Goal: Learn about a topic

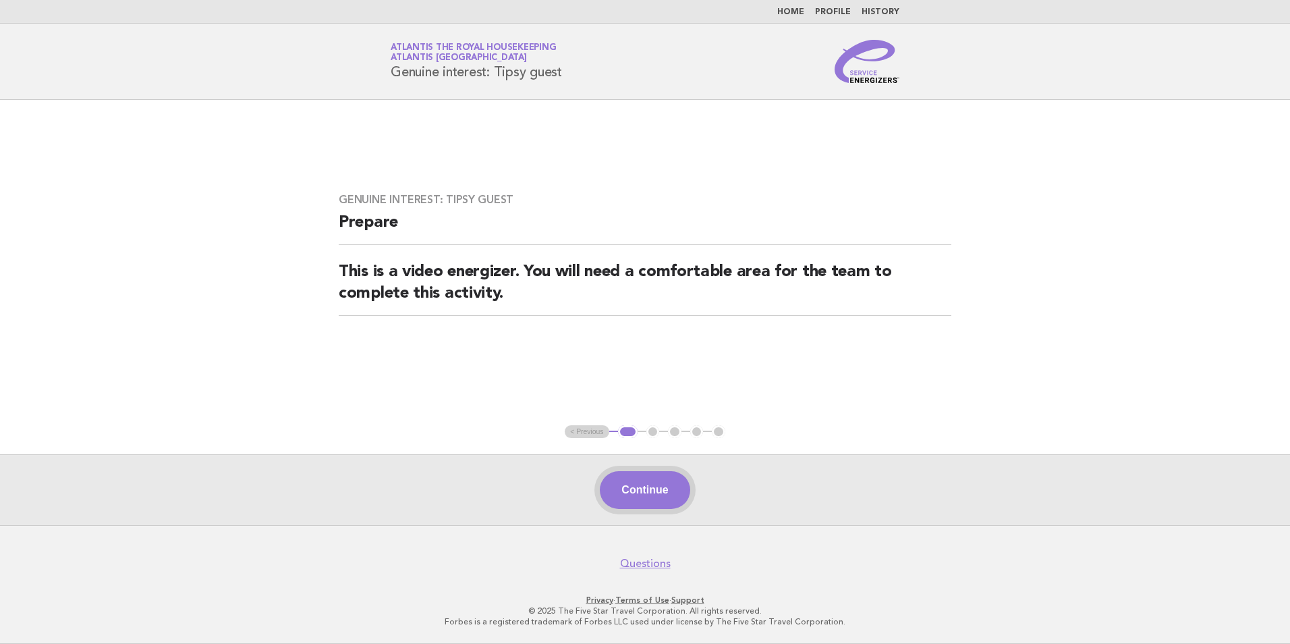
click at [661, 492] on button "Continue" at bounding box center [645, 490] width 90 height 38
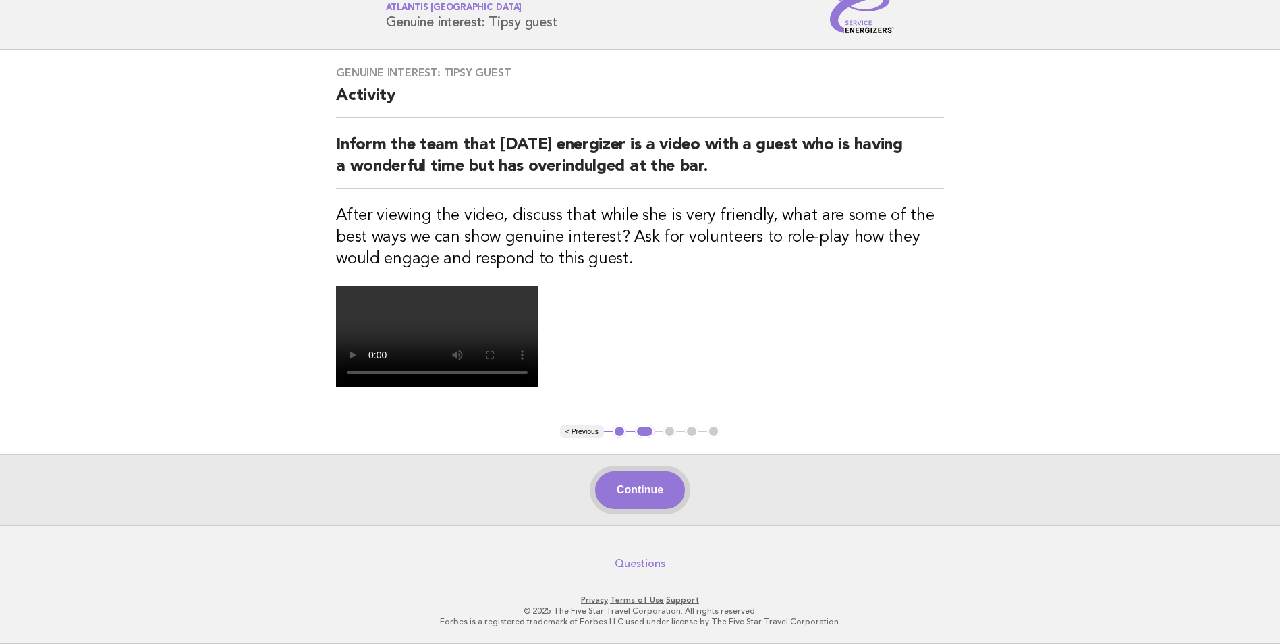
click at [640, 500] on button "Continue" at bounding box center [640, 490] width 90 height 38
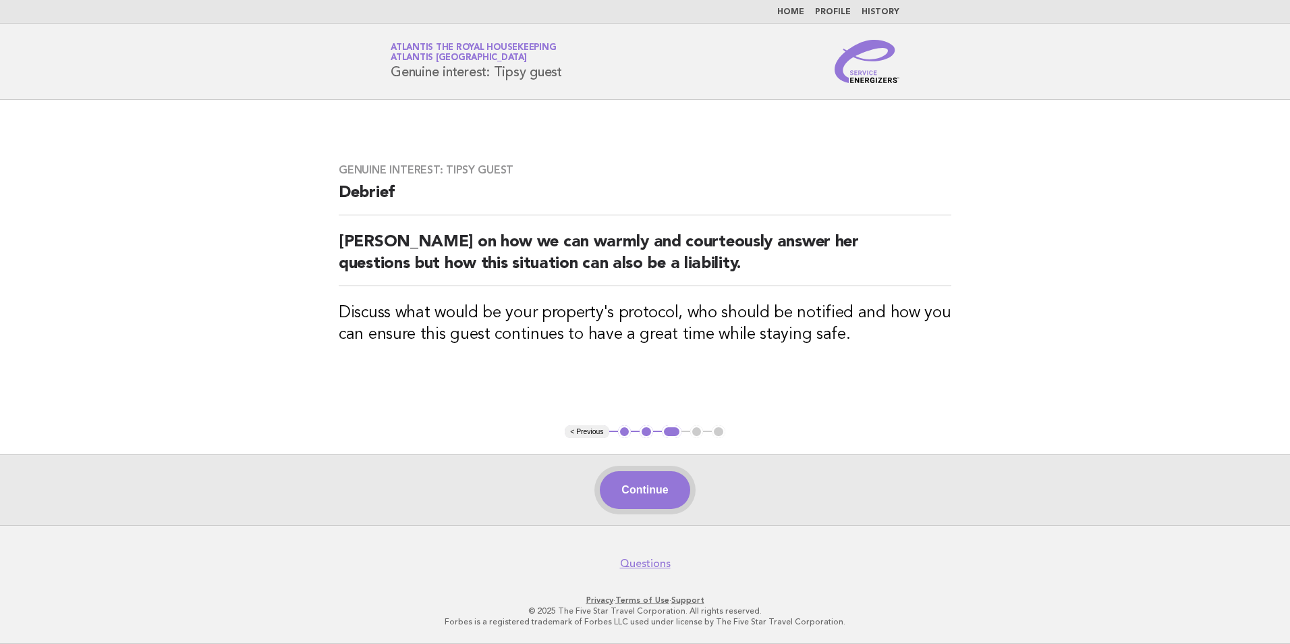
click at [664, 491] on button "Continue" at bounding box center [645, 490] width 90 height 38
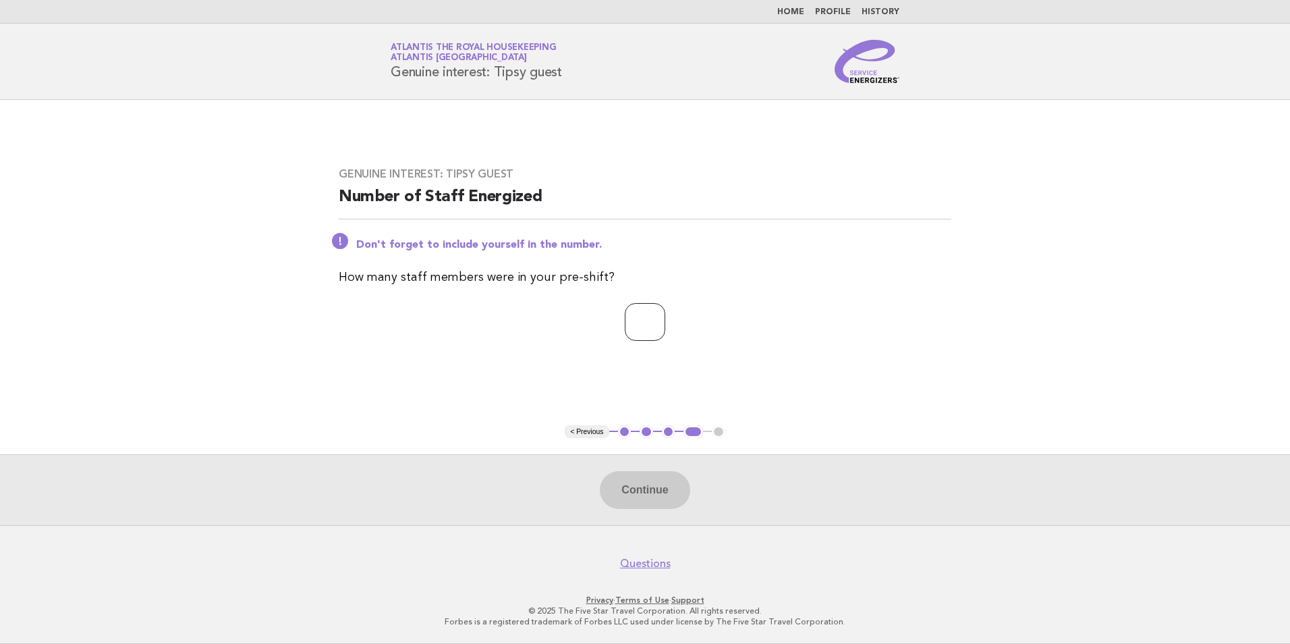
click at [642, 327] on input "number" at bounding box center [645, 322] width 40 height 38
type input "**"
click at [638, 503] on button "Continue" at bounding box center [645, 490] width 90 height 38
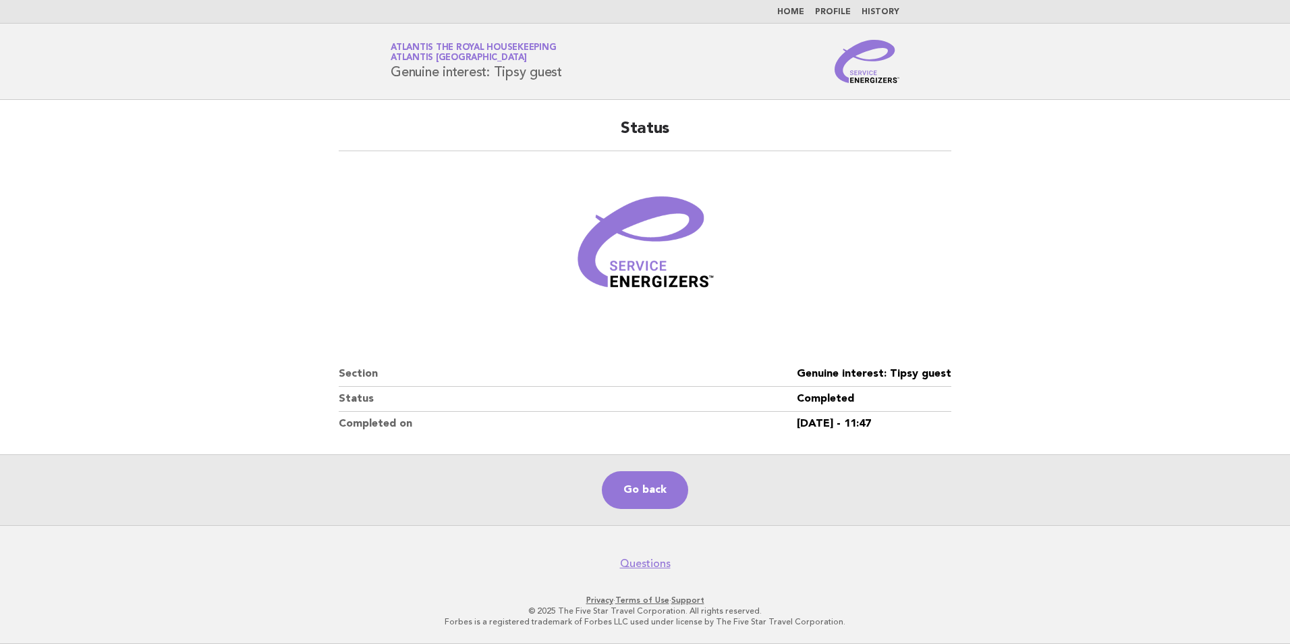
click at [788, 14] on link "Home" at bounding box center [790, 12] width 27 height 8
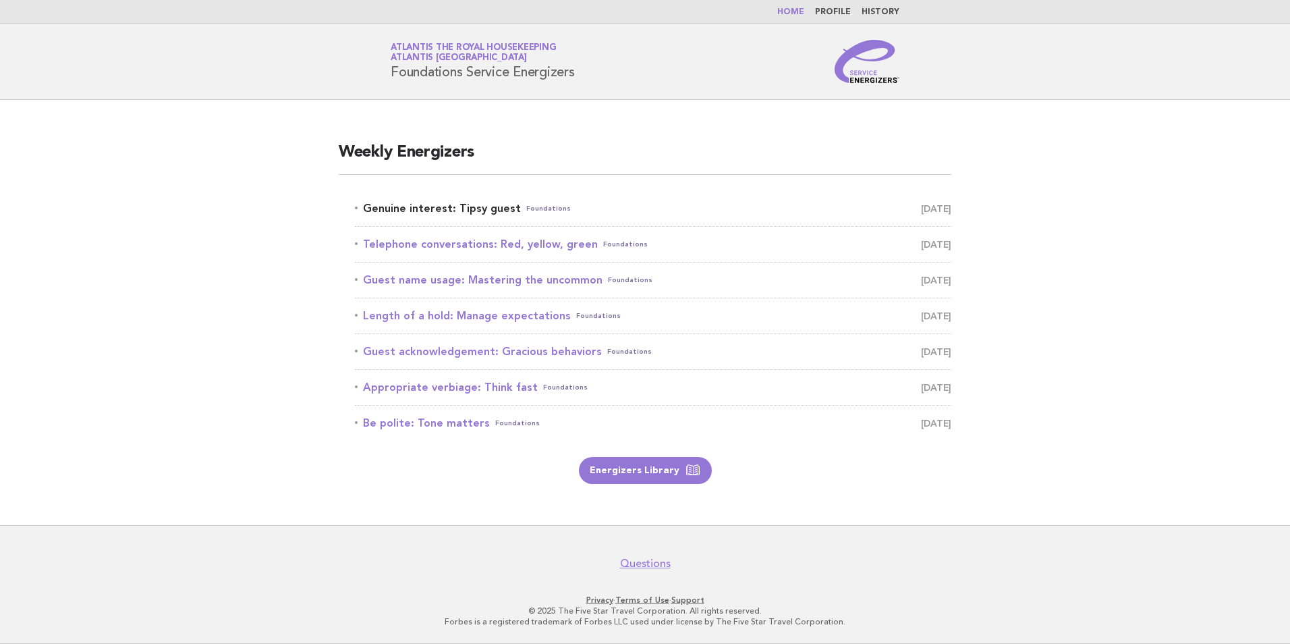
click at [463, 206] on link "Genuine interest: Tipsy guest Foundations September 14" at bounding box center [653, 208] width 596 height 19
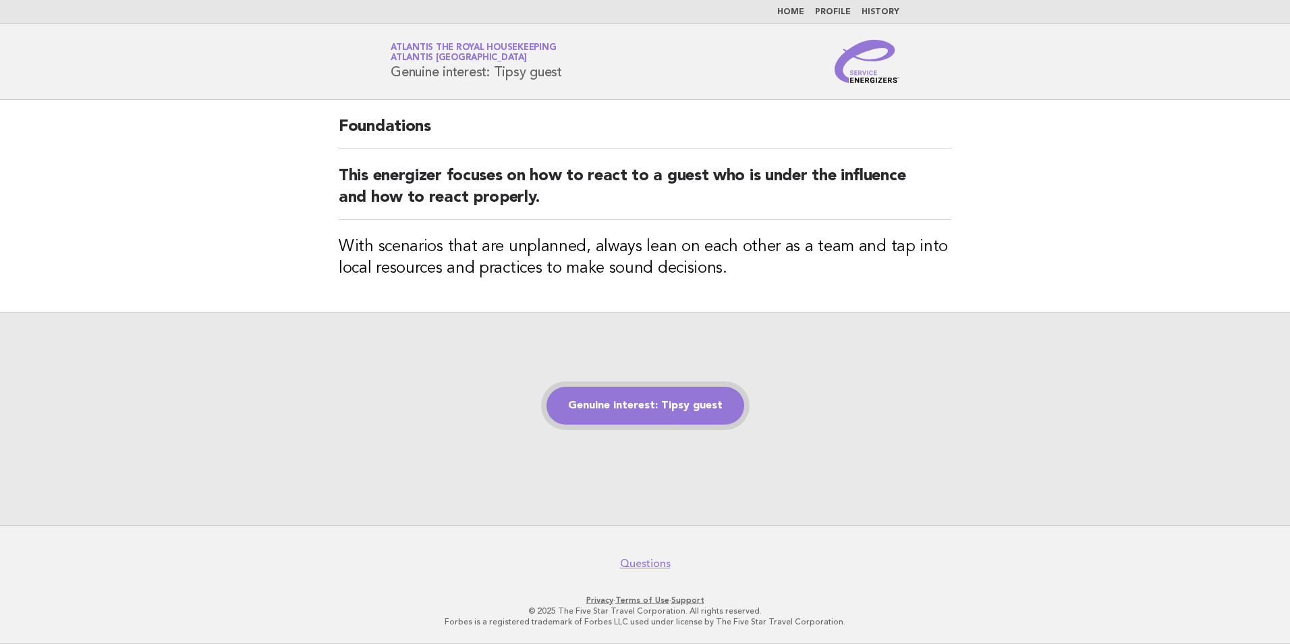
click at [678, 404] on link "Genuine interest: Tipsy guest" at bounding box center [646, 406] width 198 height 38
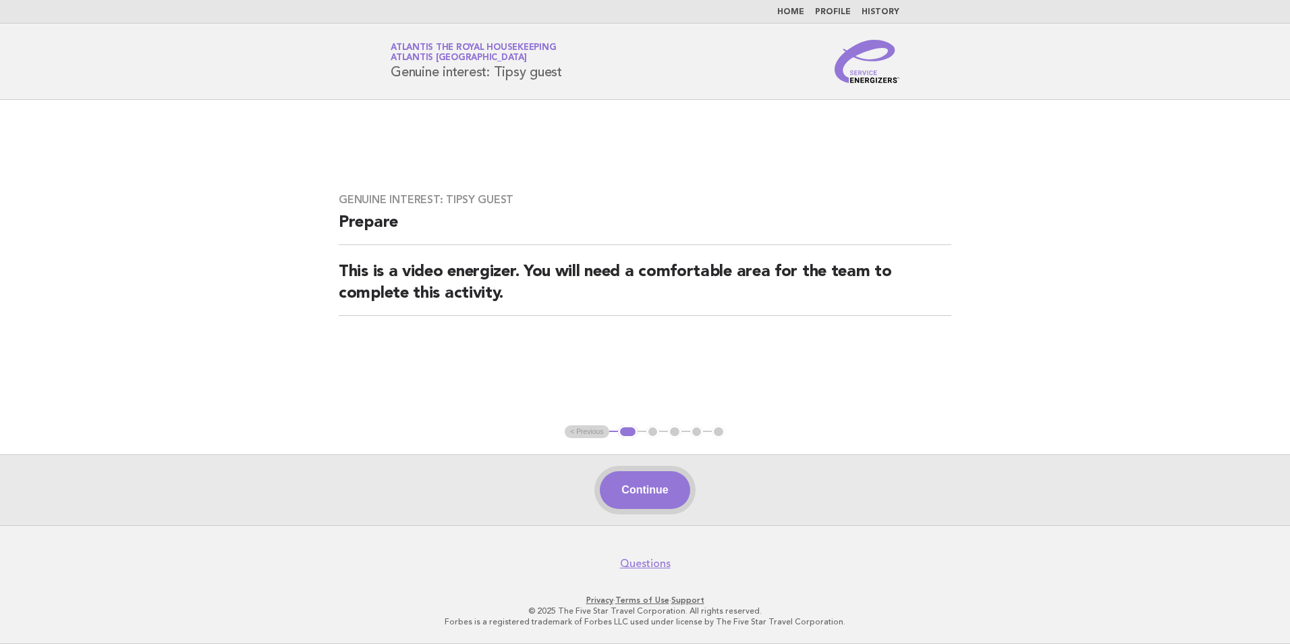
click at [643, 493] on button "Continue" at bounding box center [645, 490] width 90 height 38
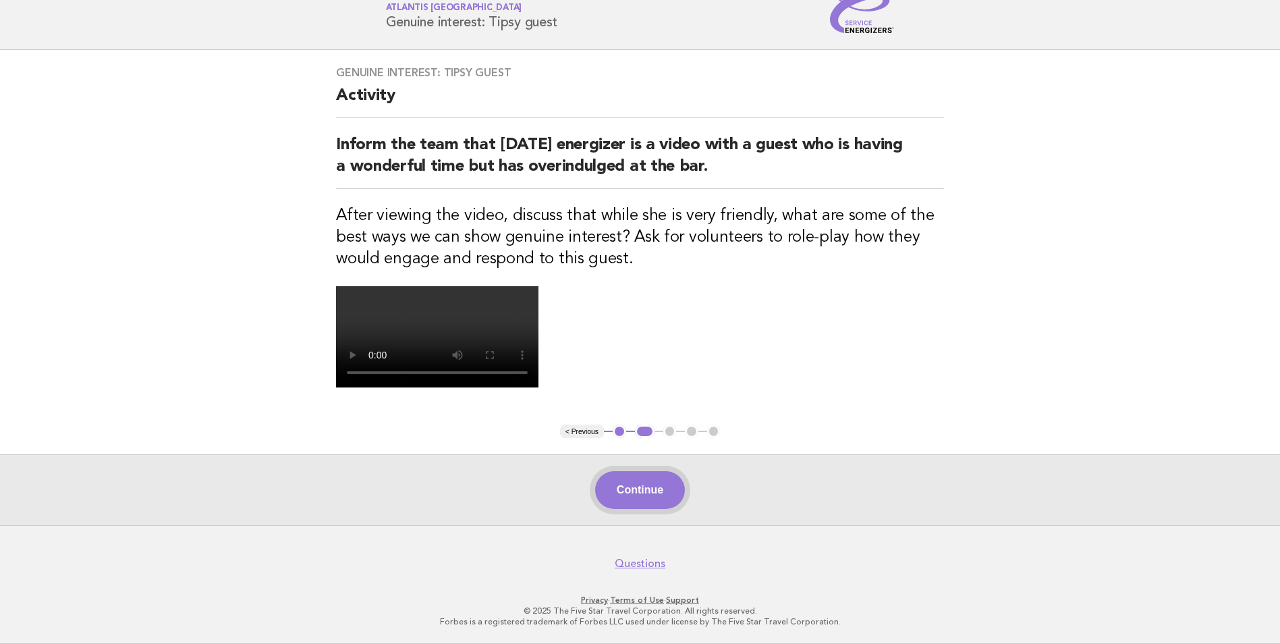
click at [632, 486] on button "Continue" at bounding box center [640, 490] width 90 height 38
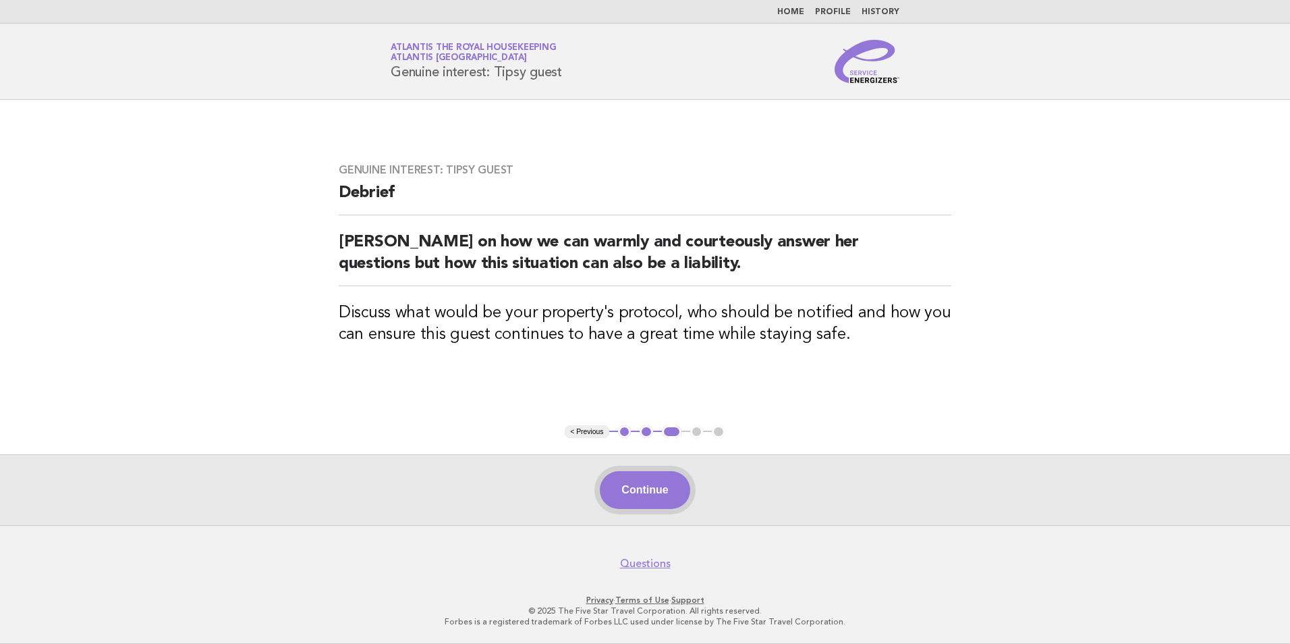
click at [646, 473] on button "Continue" at bounding box center [645, 490] width 90 height 38
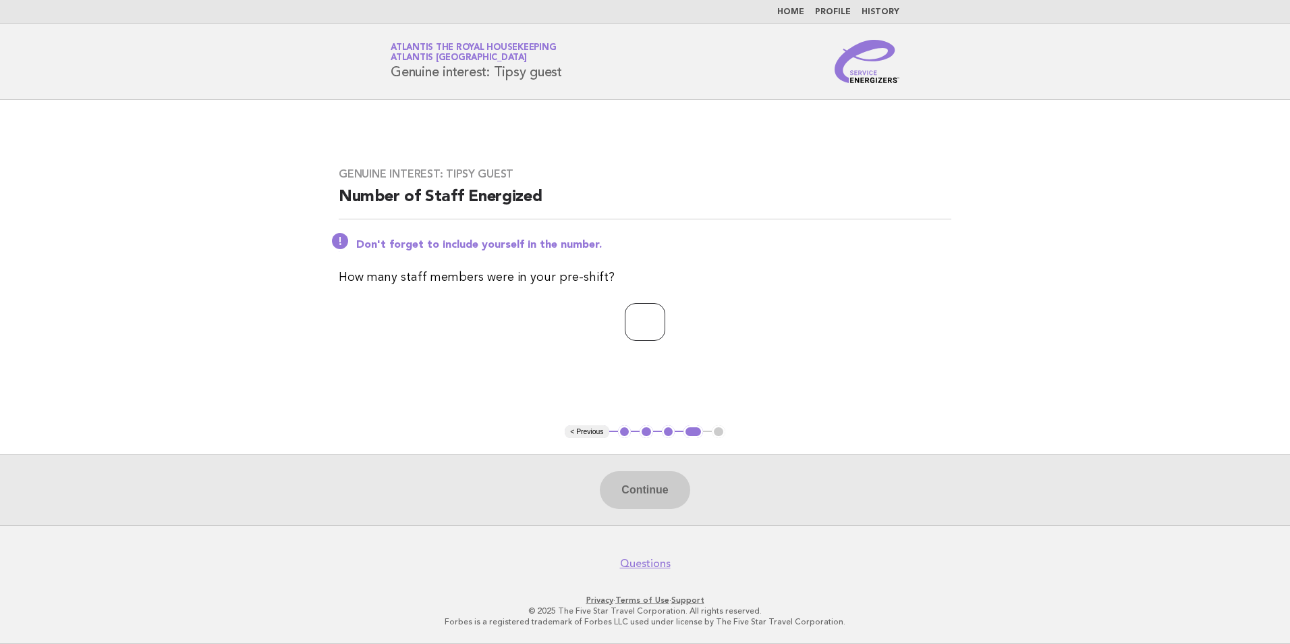
click at [633, 333] on input "number" at bounding box center [645, 322] width 40 height 38
type input "**"
click at [641, 493] on button "Continue" at bounding box center [645, 490] width 90 height 38
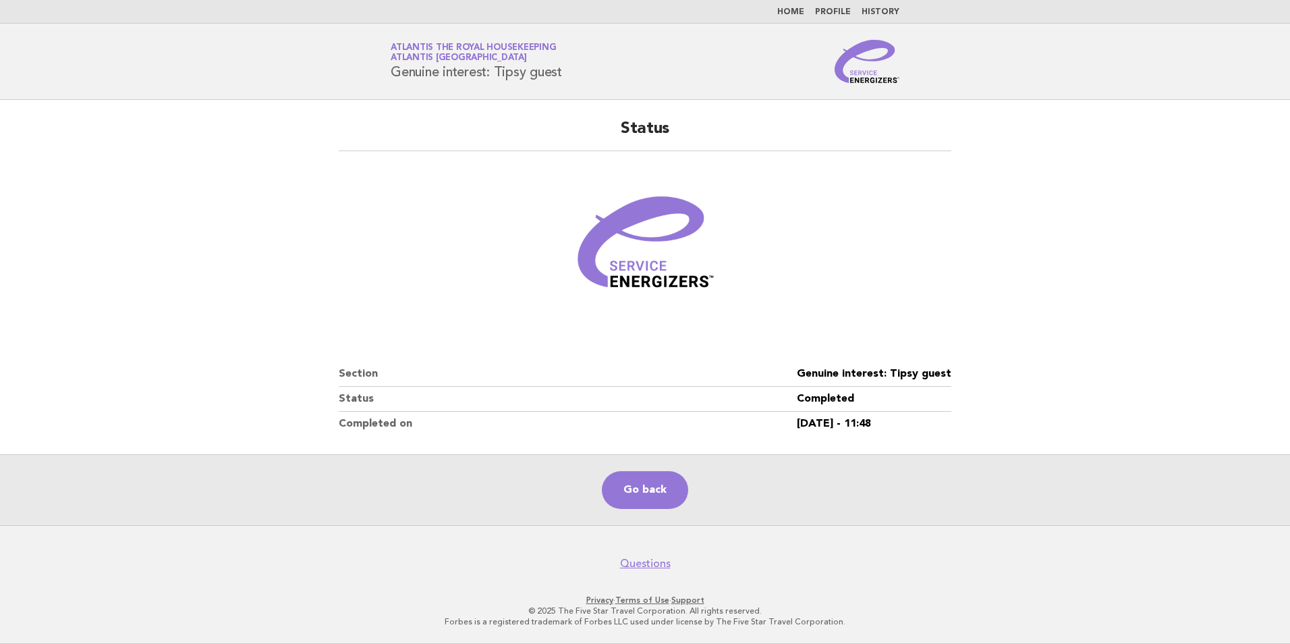
click at [797, 8] on link "Home" at bounding box center [790, 12] width 27 height 8
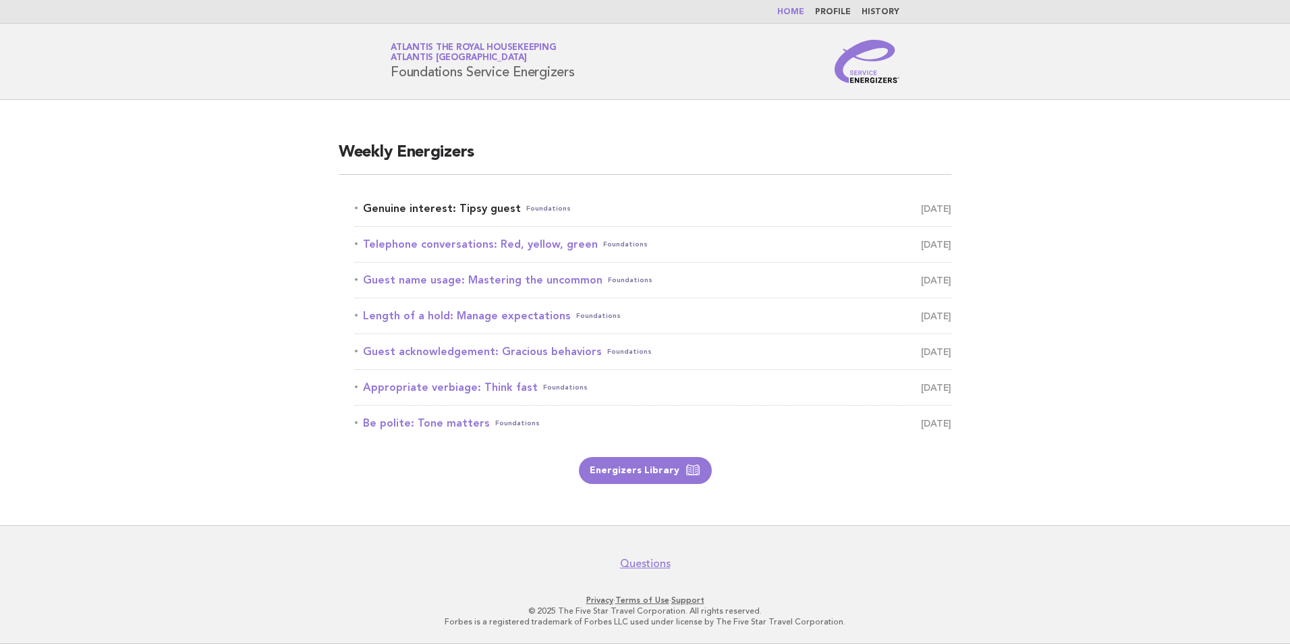
click at [489, 209] on link "Genuine interest: Tipsy guest Foundations September 14" at bounding box center [653, 208] width 596 height 19
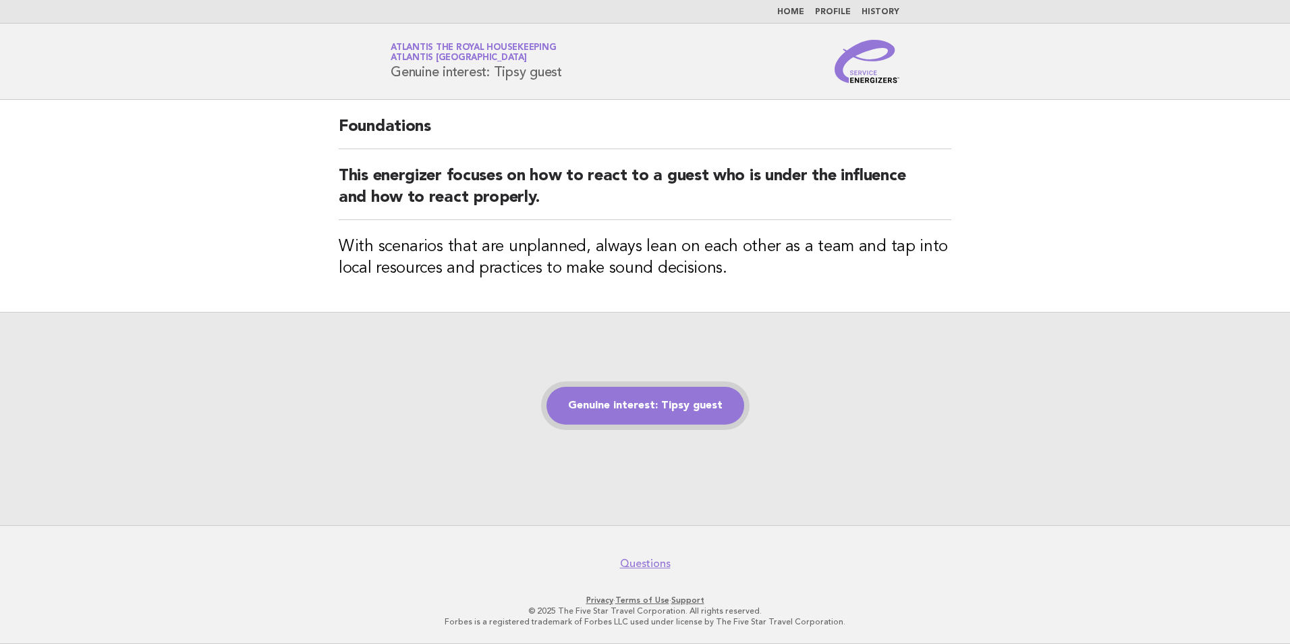
click at [654, 411] on link "Genuine interest: Tipsy guest" at bounding box center [646, 406] width 198 height 38
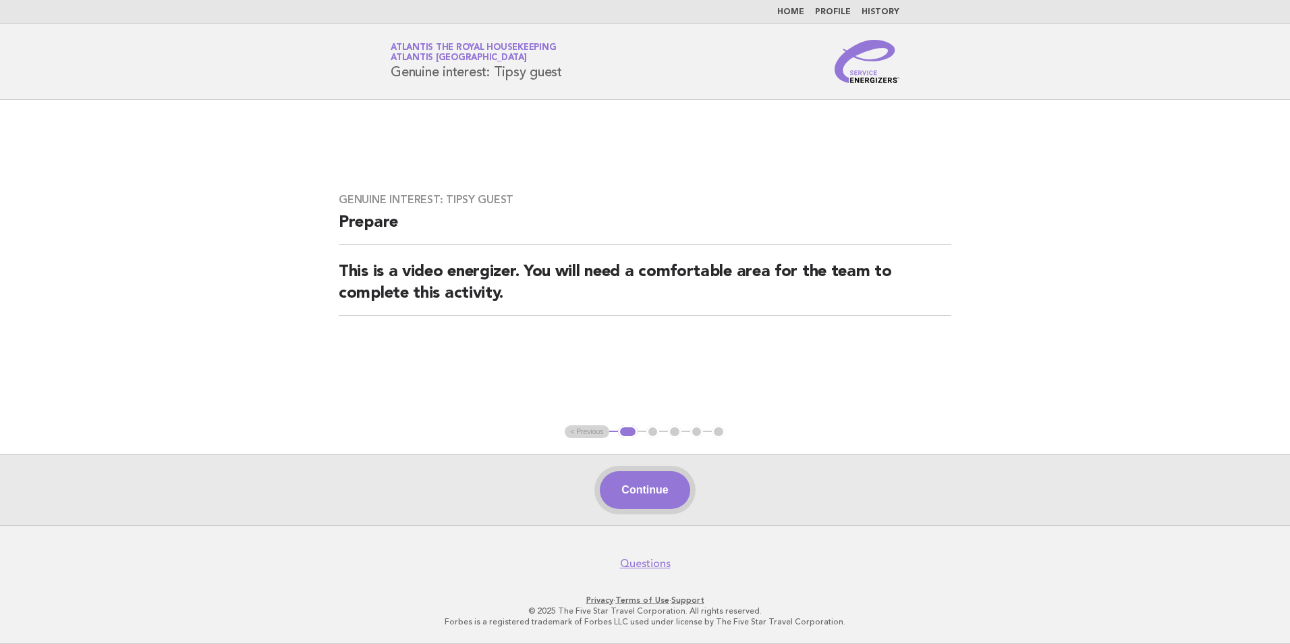
click at [636, 482] on button "Continue" at bounding box center [645, 490] width 90 height 38
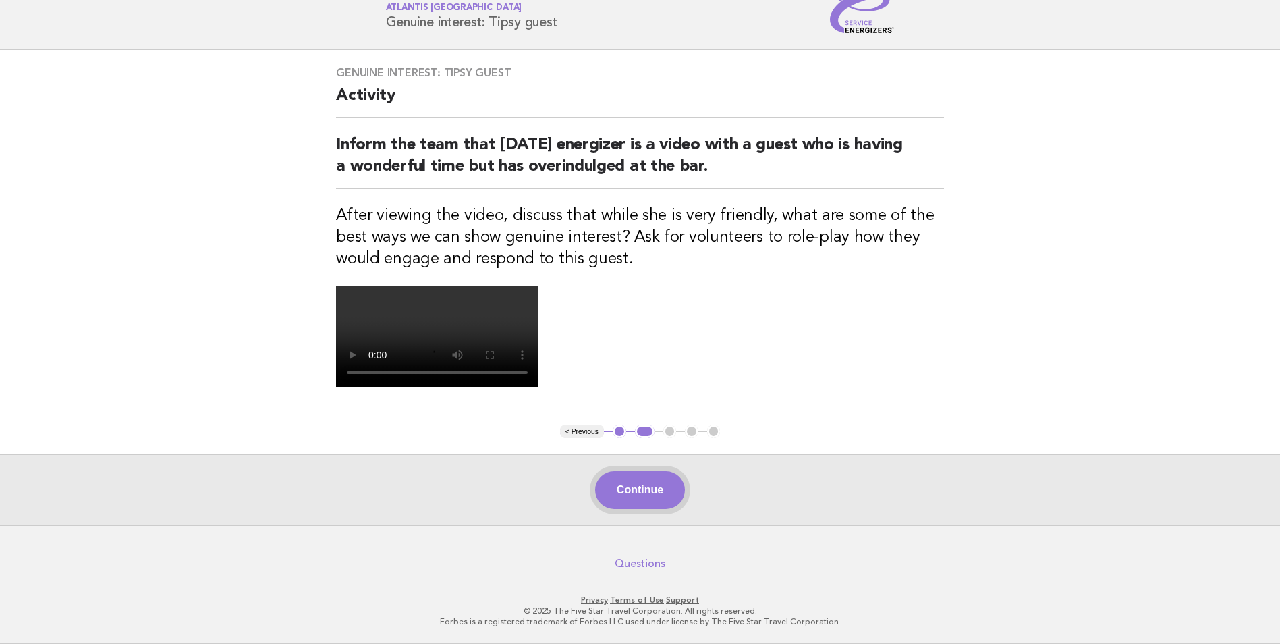
click at [646, 489] on button "Continue" at bounding box center [640, 490] width 90 height 38
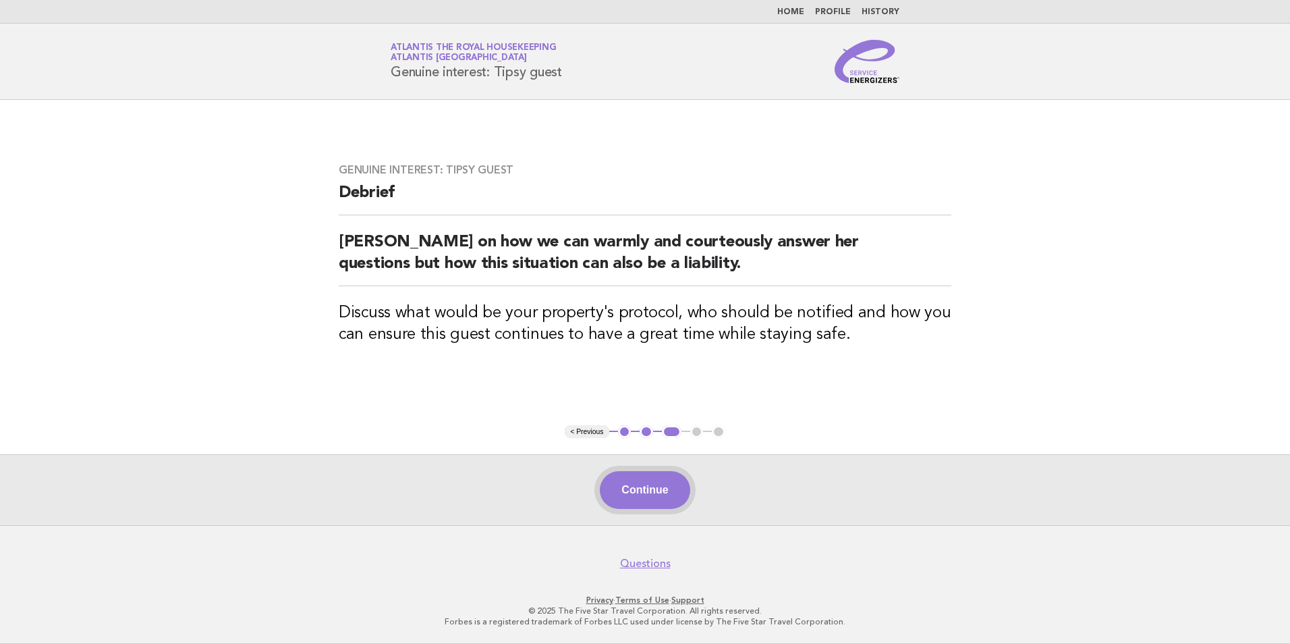
click at [664, 480] on button "Continue" at bounding box center [645, 490] width 90 height 38
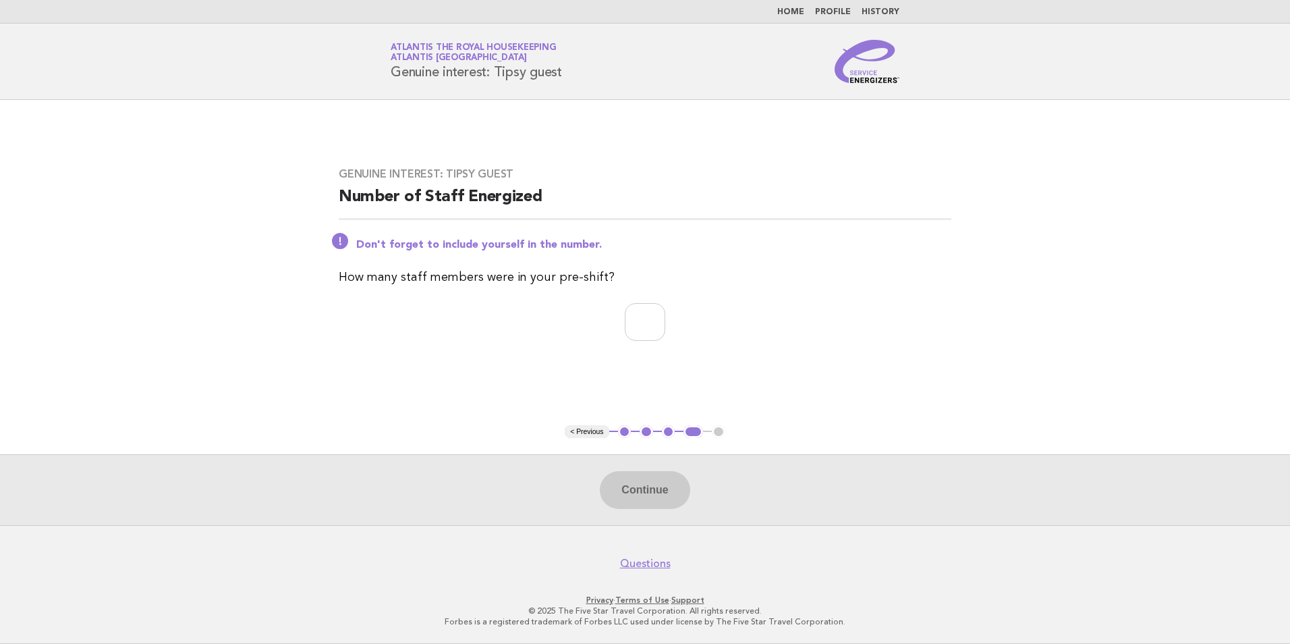
click at [623, 298] on div "Genuine interest: Tipsy guest Number of Staff Energized Don't forget to include…" at bounding box center [645, 262] width 645 height 222
click at [637, 322] on input "number" at bounding box center [645, 322] width 40 height 38
type input "**"
click at [642, 487] on button "Continue" at bounding box center [645, 490] width 90 height 38
